Goal: Task Accomplishment & Management: Manage account settings

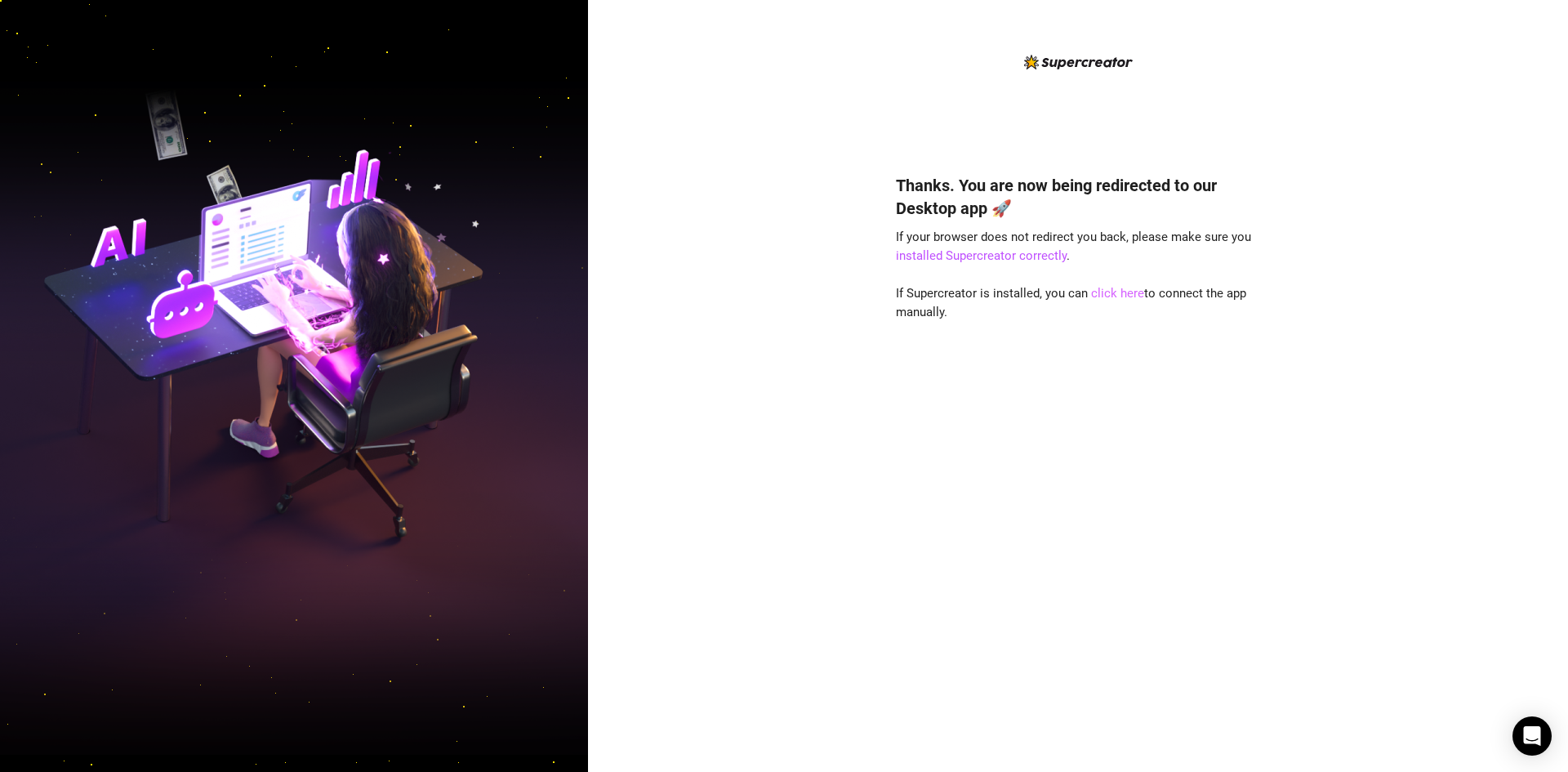
click at [1119, 293] on link "click here" at bounding box center [1117, 293] width 53 height 15
